Goal: Transaction & Acquisition: Obtain resource

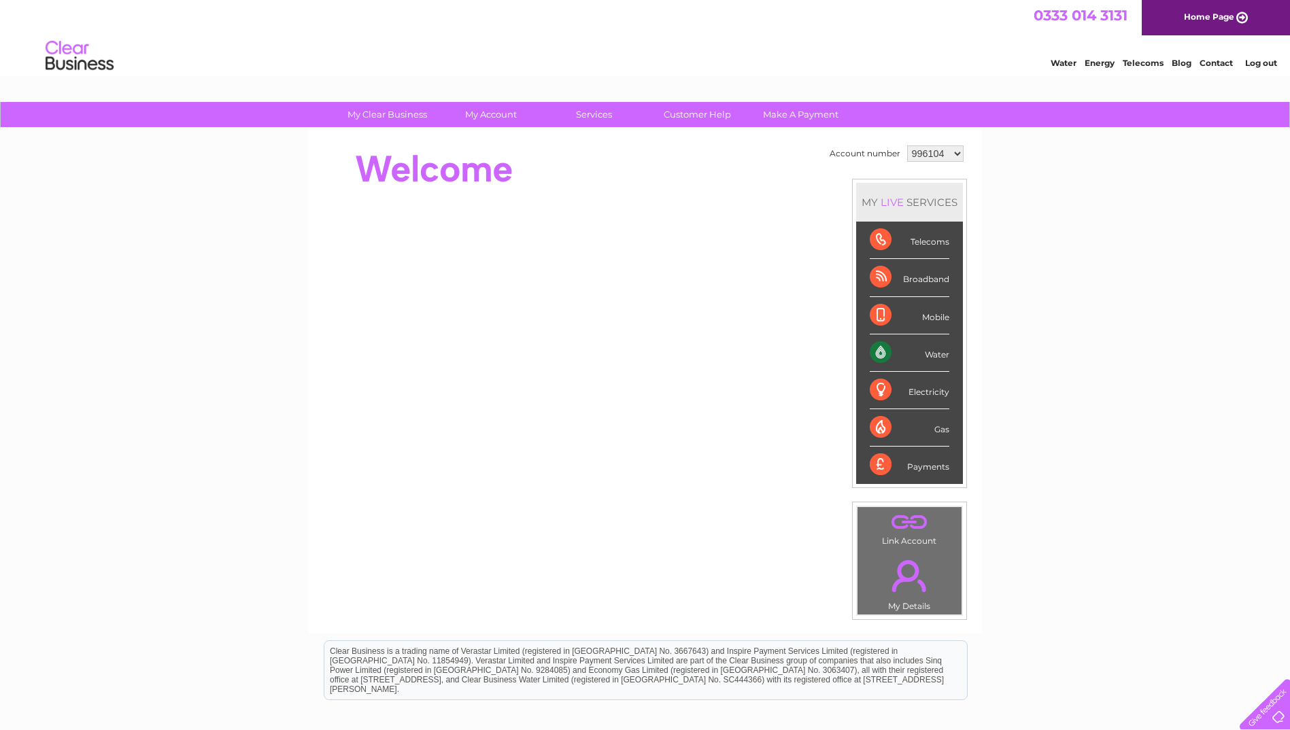
click at [951, 150] on select "996104 1109517" at bounding box center [935, 154] width 56 height 16
select select "1109517"
click at [907, 146] on select "996104 1109517" at bounding box center [935, 154] width 56 height 16
click at [488, 114] on link "My Account" at bounding box center [491, 114] width 112 height 25
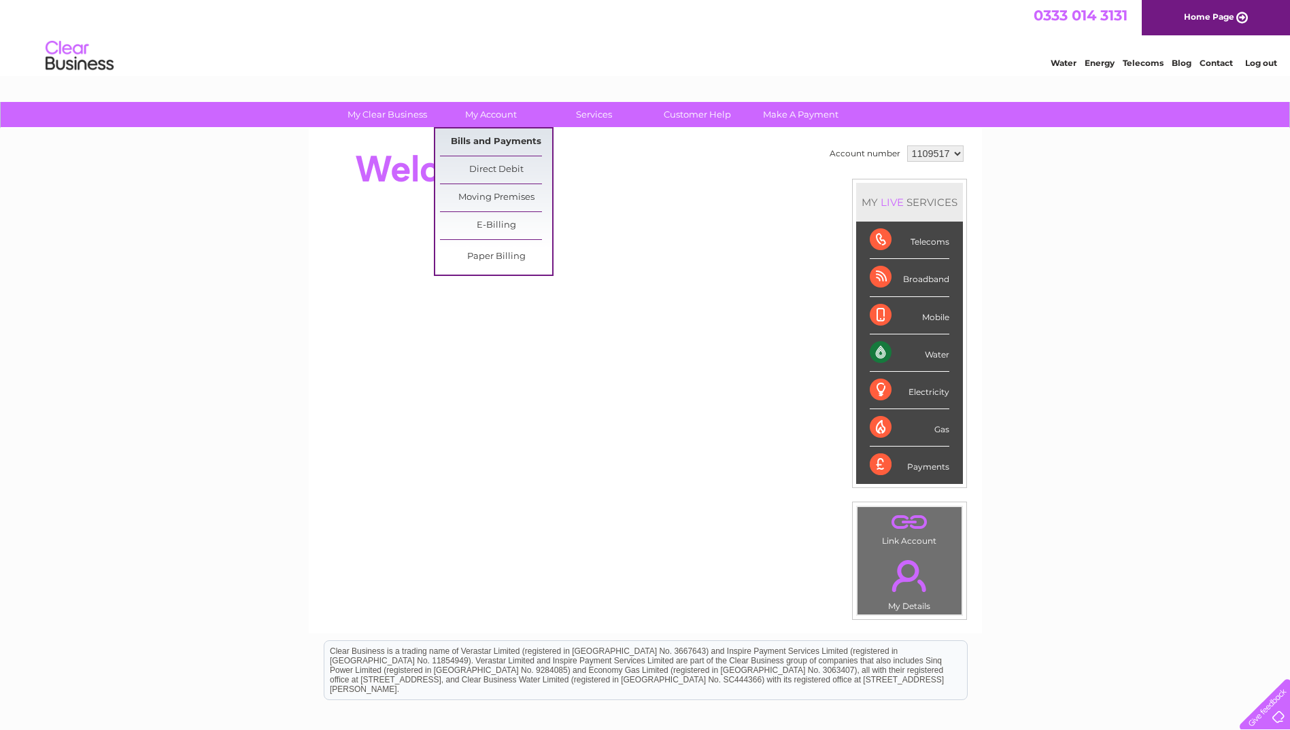
click at [489, 139] on link "Bills and Payments" at bounding box center [496, 142] width 112 height 27
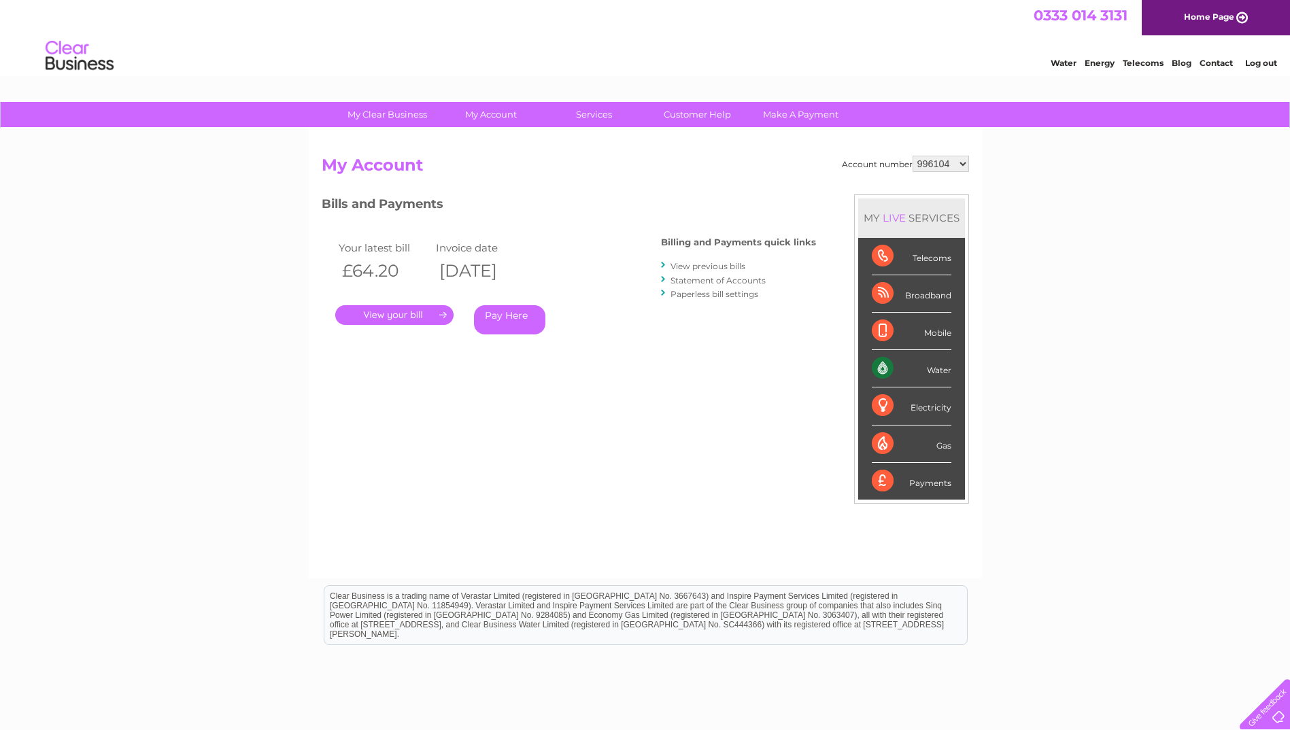
click at [962, 165] on select "996104 1109517" at bounding box center [941, 164] width 56 height 16
select select "1109517"
click at [913, 156] on select "996104 1109517" at bounding box center [941, 164] width 56 height 16
click at [399, 318] on link "." at bounding box center [394, 315] width 118 height 20
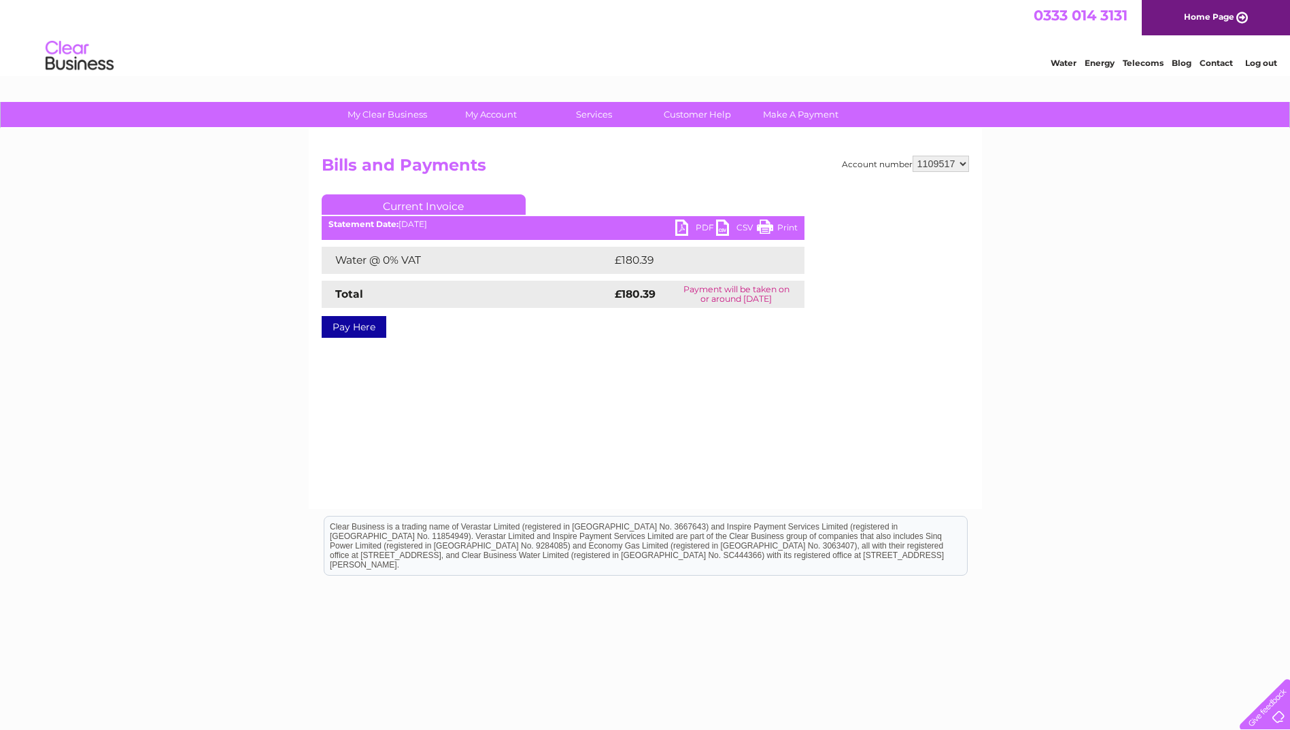
click at [703, 226] on link "PDF" at bounding box center [695, 230] width 41 height 20
